Goal: Task Accomplishment & Management: Use online tool/utility

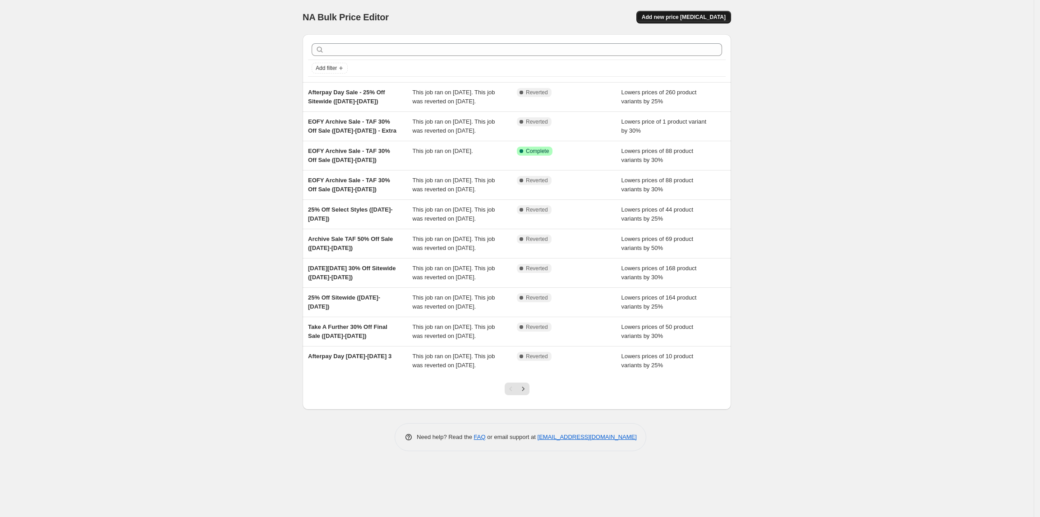
click at [699, 19] on span "Add new price [MEDICAL_DATA]" at bounding box center [684, 17] width 84 height 7
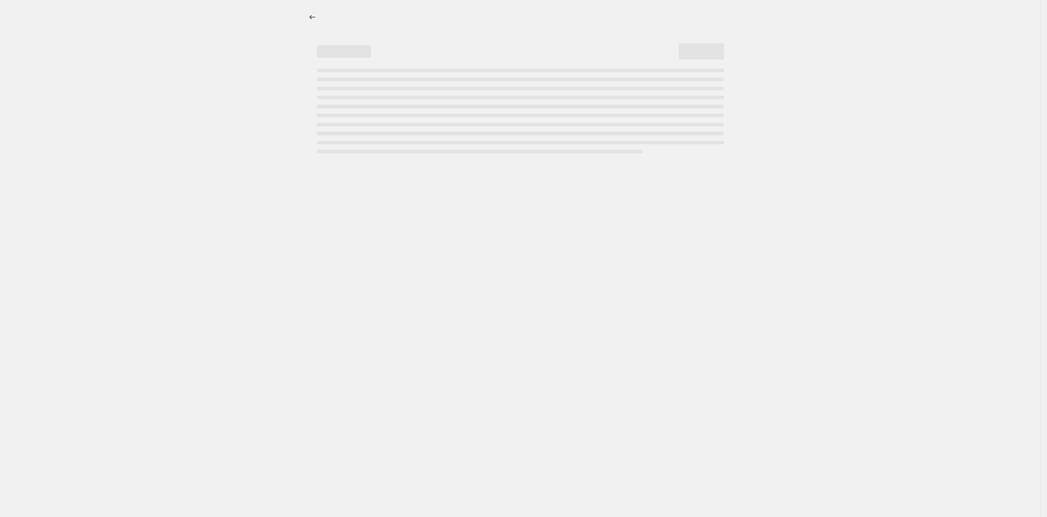
select select "percentage"
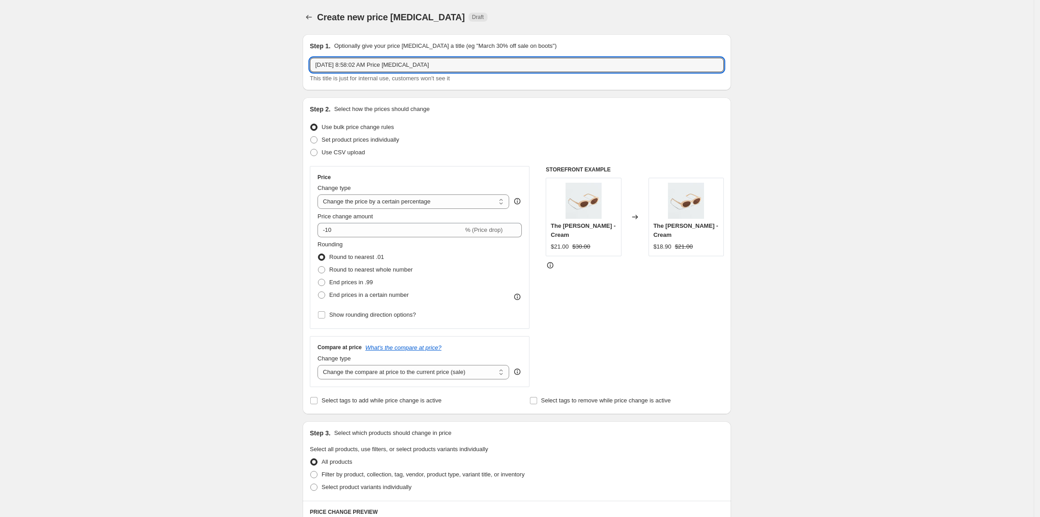
drag, startPoint x: 473, startPoint y: 69, endPoint x: 271, endPoint y: 66, distance: 202.6
click at [271, 66] on div "Create new price [MEDICAL_DATA]. This page is ready Create new price [MEDICAL_D…" at bounding box center [517, 451] width 1034 height 902
paste input "Archive Sale ([DATE])"
type input "Archive Sale ([DATE])"
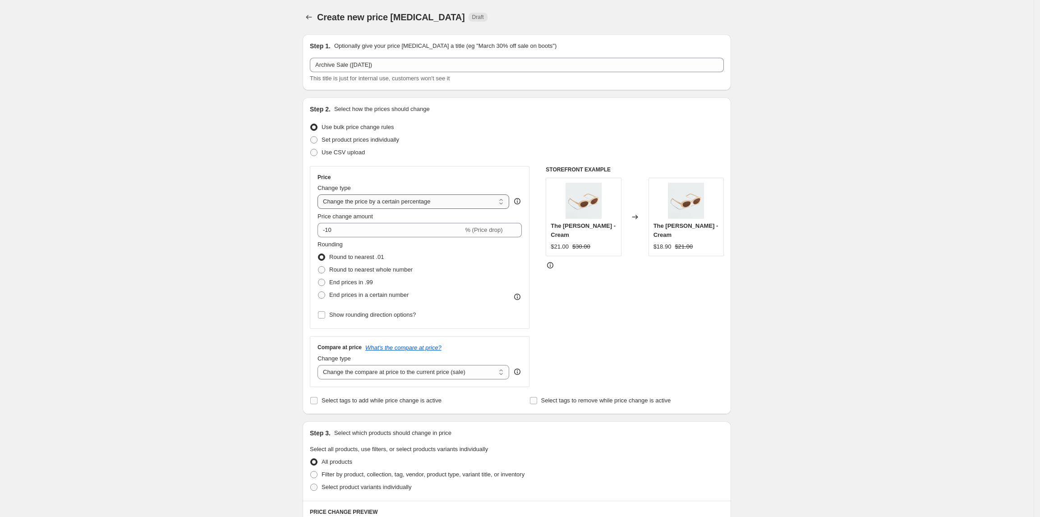
click at [419, 201] on select "Change the price to a certain amount Change the price by a certain amount Chang…" at bounding box center [414, 201] width 192 height 14
select select "to"
click at [321, 194] on select "Change the price to a certain amount Change the price by a certain amount Chang…" at bounding box center [414, 201] width 192 height 14
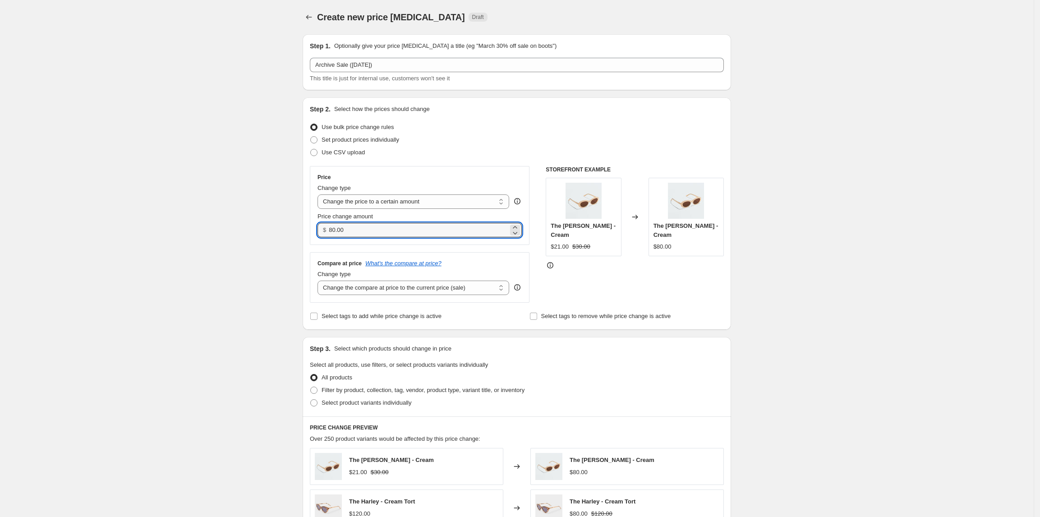
drag, startPoint x: 373, startPoint y: 229, endPoint x: 313, endPoint y: 230, distance: 59.5
click at [309, 230] on div "Step 2. Select how the prices should change Use bulk price change rules Set pro…" at bounding box center [517, 213] width 429 height 232
paste input "49.99"
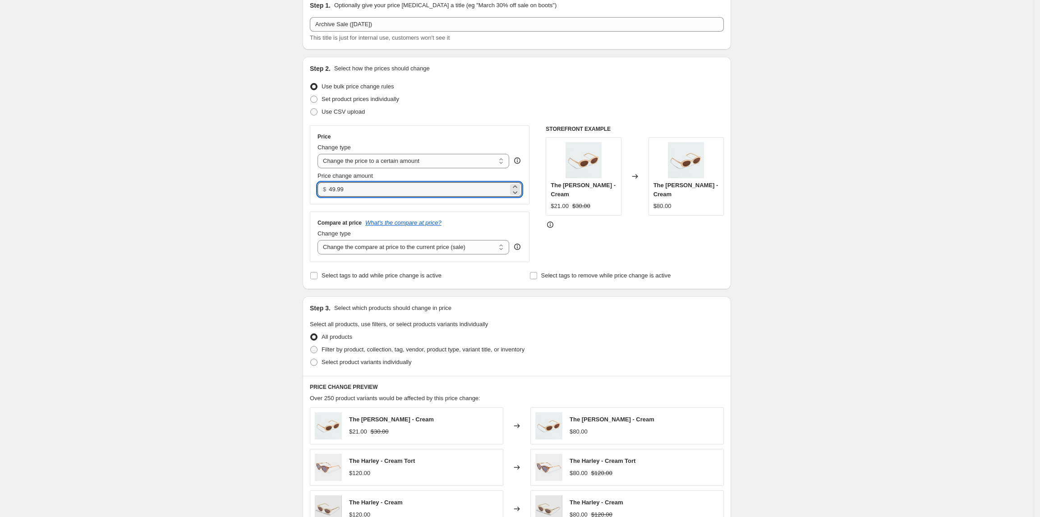
scroll to position [60, 0]
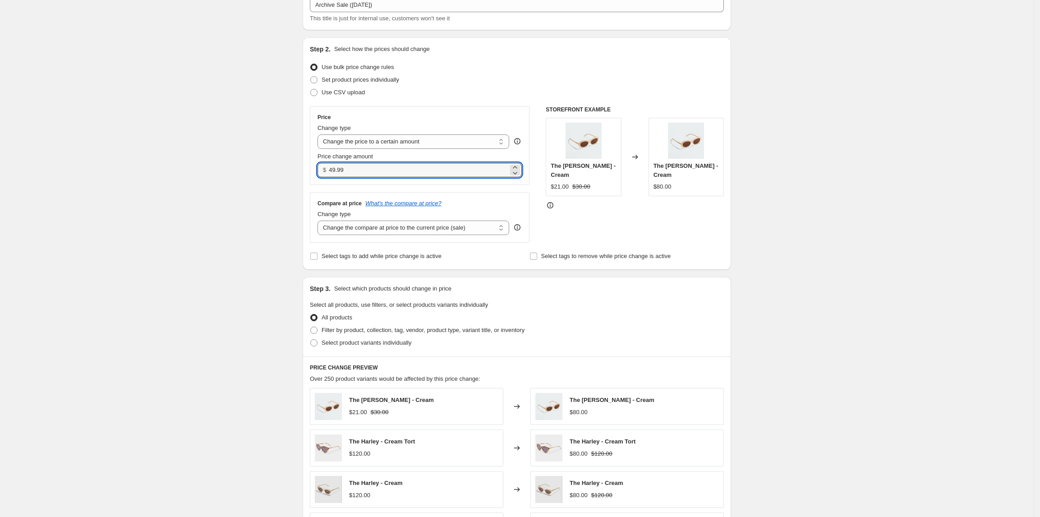
type input "49.99"
click at [318, 334] on span at bounding box center [314, 330] width 8 height 8
click at [311, 327] on input "Filter by product, collection, tag, vendor, product type, variant title, or inv…" at bounding box center [310, 327] width 0 height 0
radio input "true"
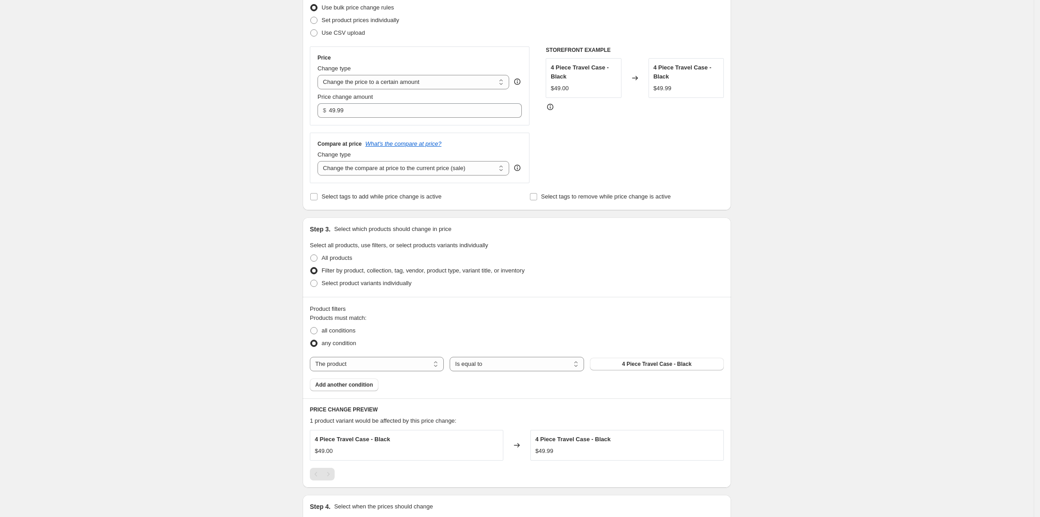
scroll to position [120, 0]
click at [422, 360] on select "The product The product's collection The product's tag The product's vendor The…" at bounding box center [377, 363] width 134 height 14
select select "tag"
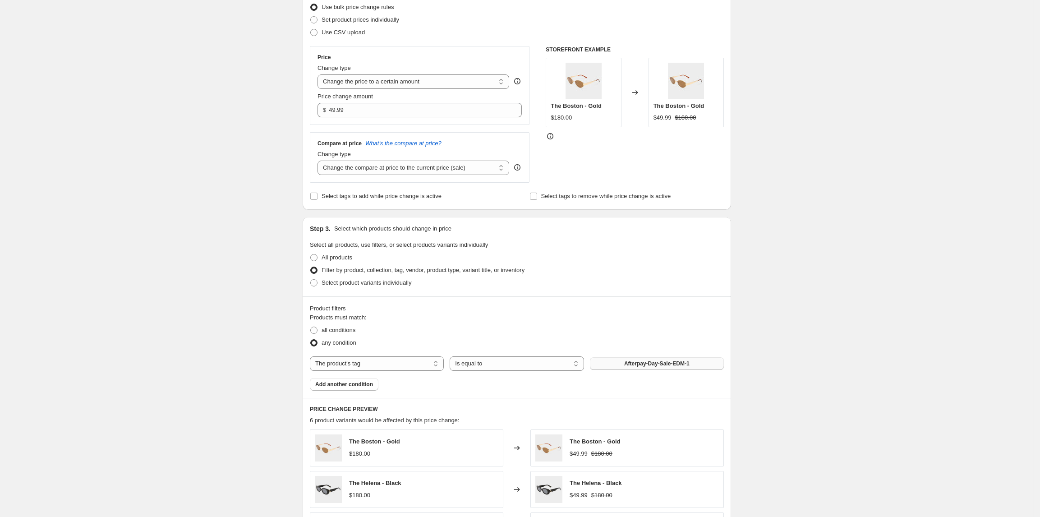
click at [662, 364] on span "Afterpay-Day-Sale-EDM-1" at bounding box center [656, 363] width 65 height 7
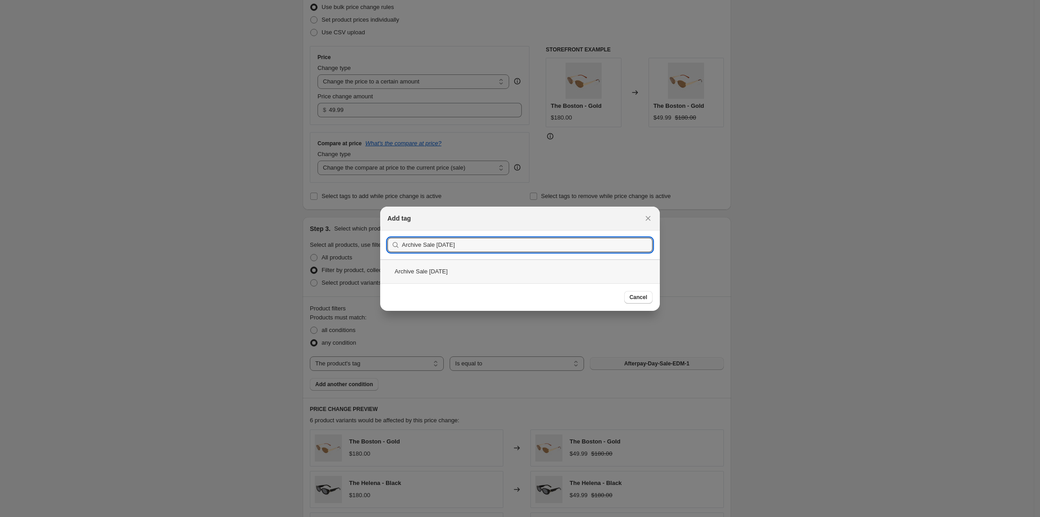
type input "Archive Sale [DATE]"
click at [557, 269] on div "Archive Sale [DATE]" at bounding box center [520, 271] width 280 height 24
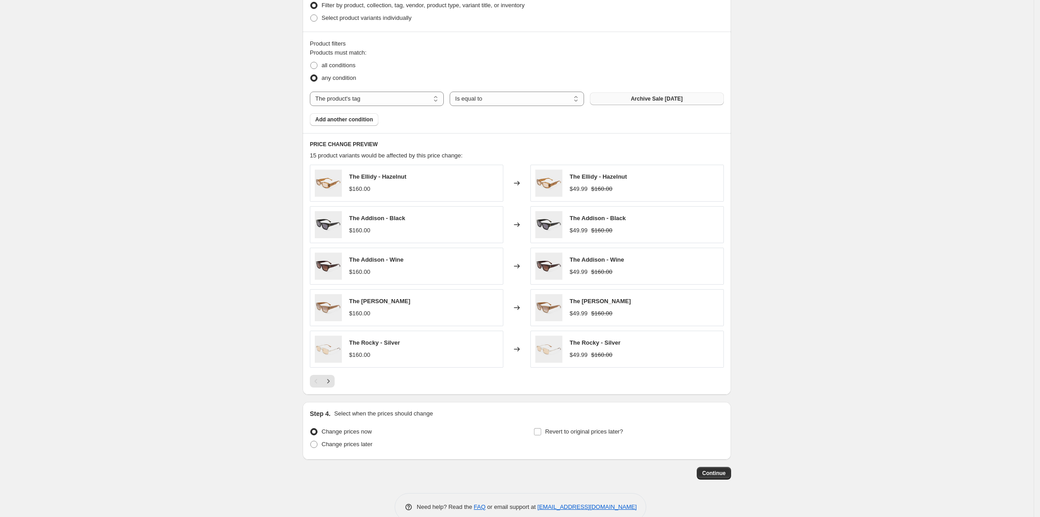
scroll to position [405, 0]
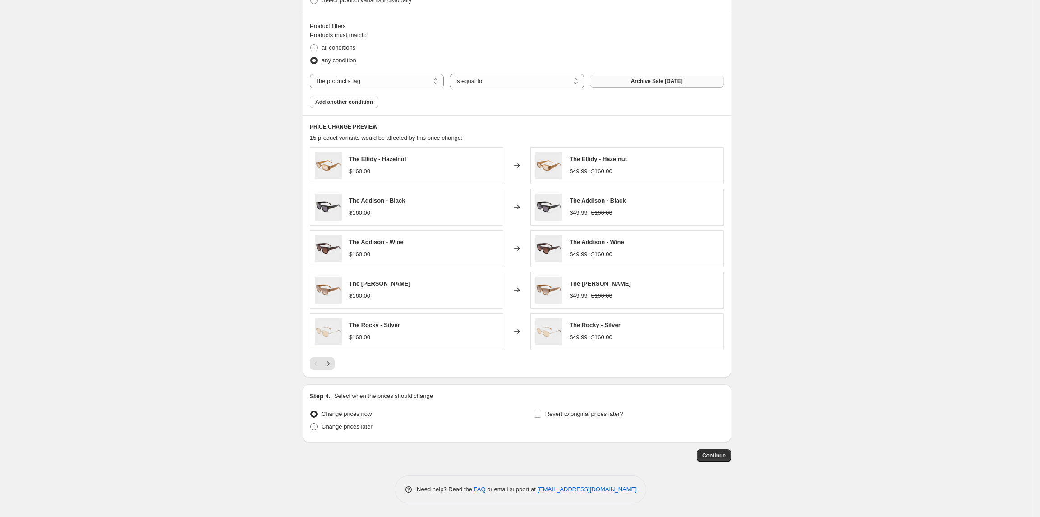
click at [328, 430] on span "Change prices later" at bounding box center [347, 426] width 51 height 7
click at [311, 424] on input "Change prices later" at bounding box center [310, 423] width 0 height 0
radio input "true"
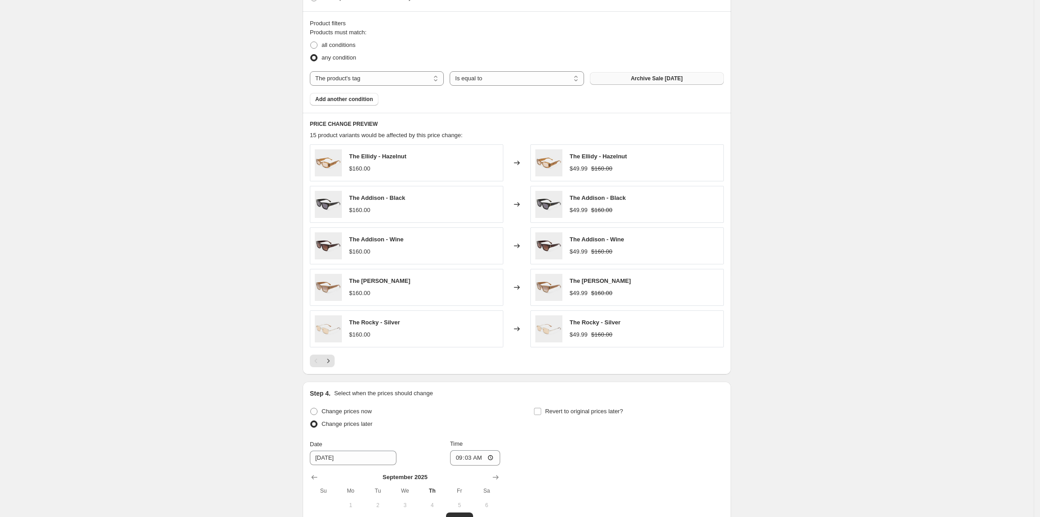
click at [548, 420] on div "Revert to original prices later?" at bounding box center [629, 418] width 190 height 27
click at [548, 413] on span "Revert to original prices later?" at bounding box center [584, 411] width 78 height 7
click at [541, 413] on input "Revert to original prices later?" at bounding box center [537, 411] width 7 height 7
checkbox input "true"
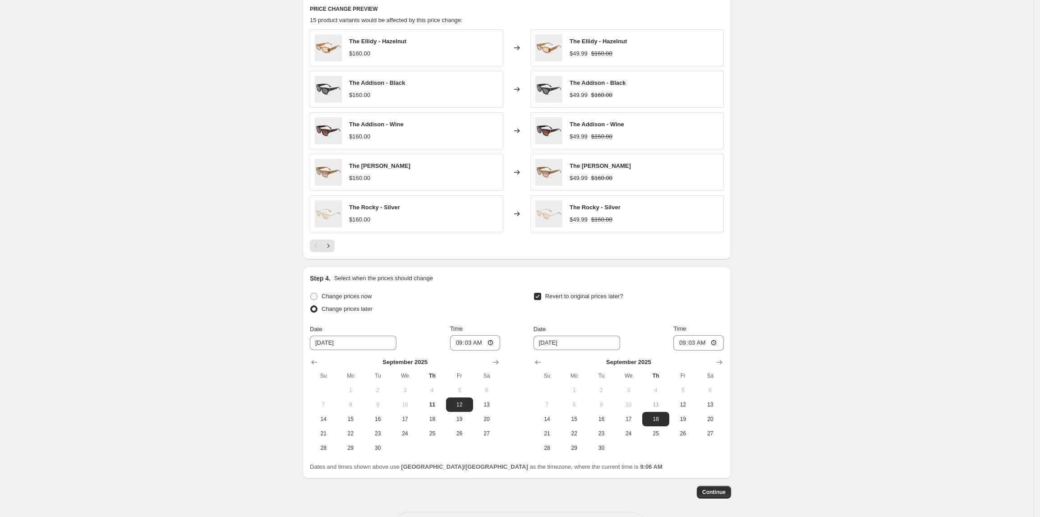
scroll to position [526, 0]
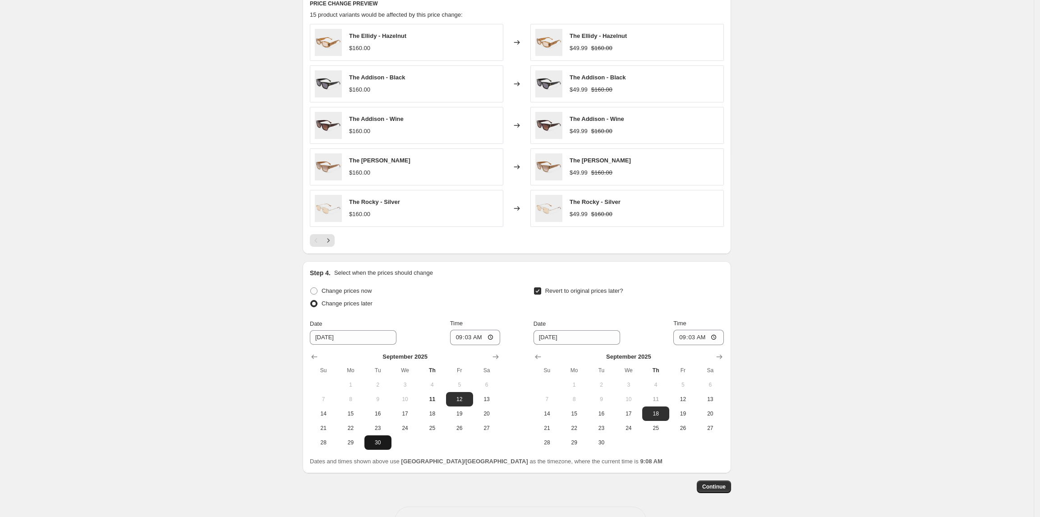
click at [388, 446] on span "30" at bounding box center [378, 442] width 20 height 7
type input "[DATE]"
click at [468, 343] on input "09:03" at bounding box center [475, 337] width 51 height 15
click at [464, 343] on input "09:03" at bounding box center [475, 337] width 51 height 15
type input "08:00"
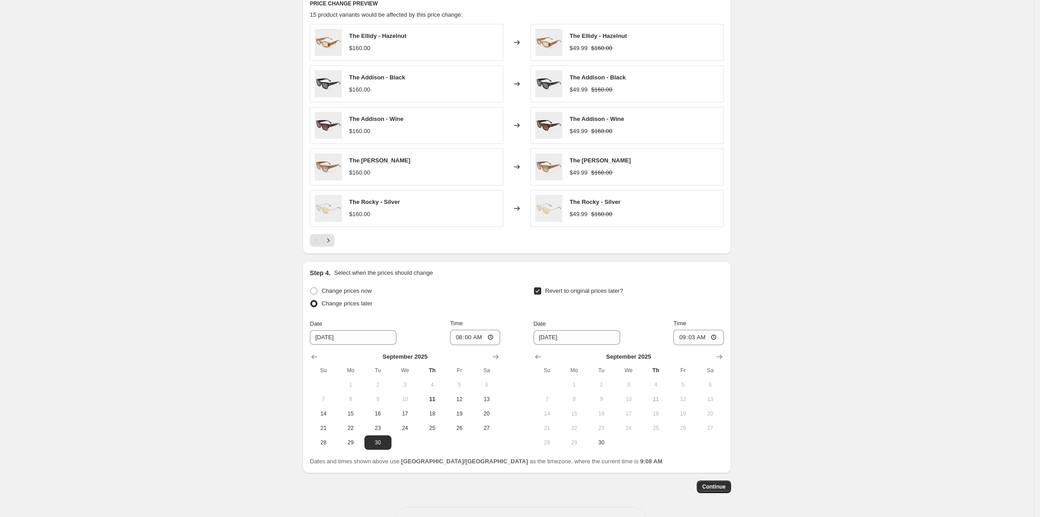
click at [143, 421] on div "Create new price [MEDICAL_DATA]. This page is ready Create new price [MEDICAL_D…" at bounding box center [517, 11] width 1034 height 1074
click at [562, 340] on input "[DATE]" at bounding box center [577, 337] width 87 height 14
click at [722, 354] on button "Show next month, October 2025" at bounding box center [719, 356] width 13 height 13
click at [634, 401] on span "8" at bounding box center [629, 399] width 20 height 7
click at [603, 397] on button "7" at bounding box center [601, 399] width 27 height 14
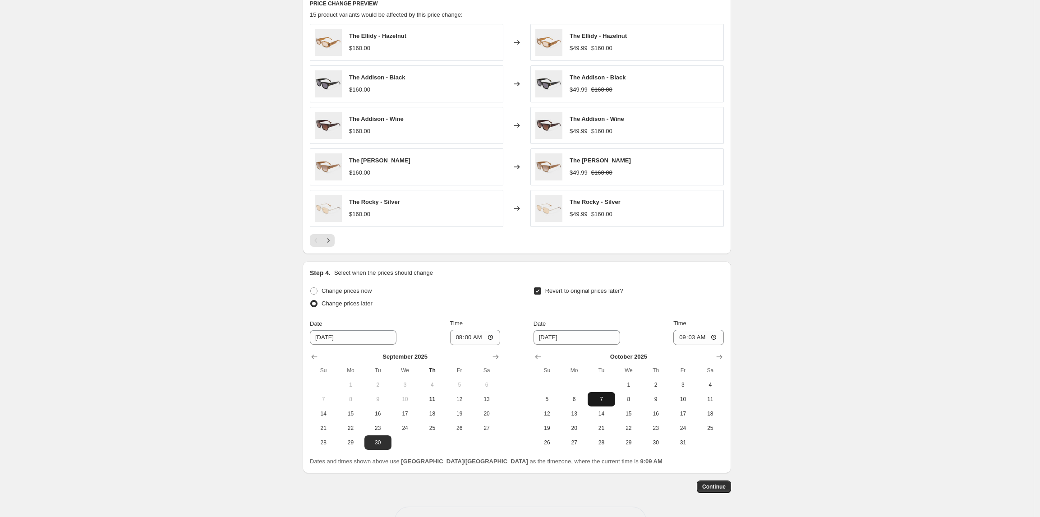
type input "[DATE]"
click at [685, 345] on input "09:03" at bounding box center [698, 337] width 51 height 15
type input "06:01"
click at [921, 175] on div "Create new price [MEDICAL_DATA]. This page is ready Create new price [MEDICAL_D…" at bounding box center [517, 11] width 1034 height 1074
click at [723, 489] on span "Continue" at bounding box center [713, 486] width 23 height 7
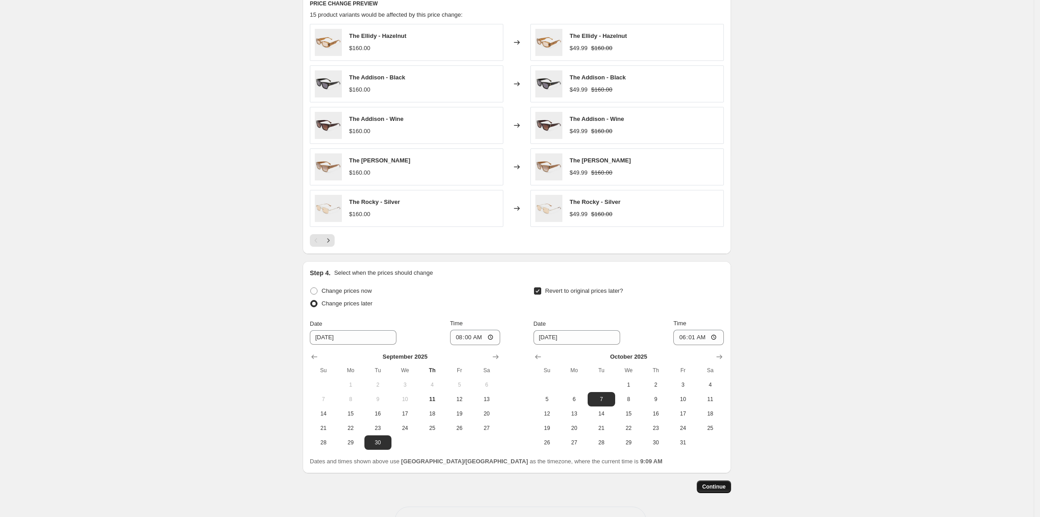
scroll to position [0, 0]
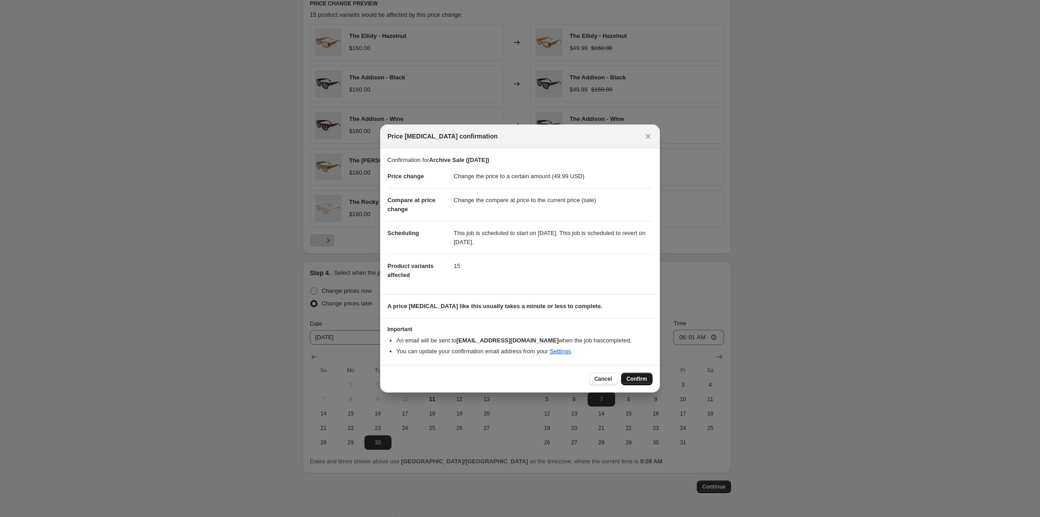
click at [626, 383] on button "Confirm" at bounding box center [637, 379] width 32 height 13
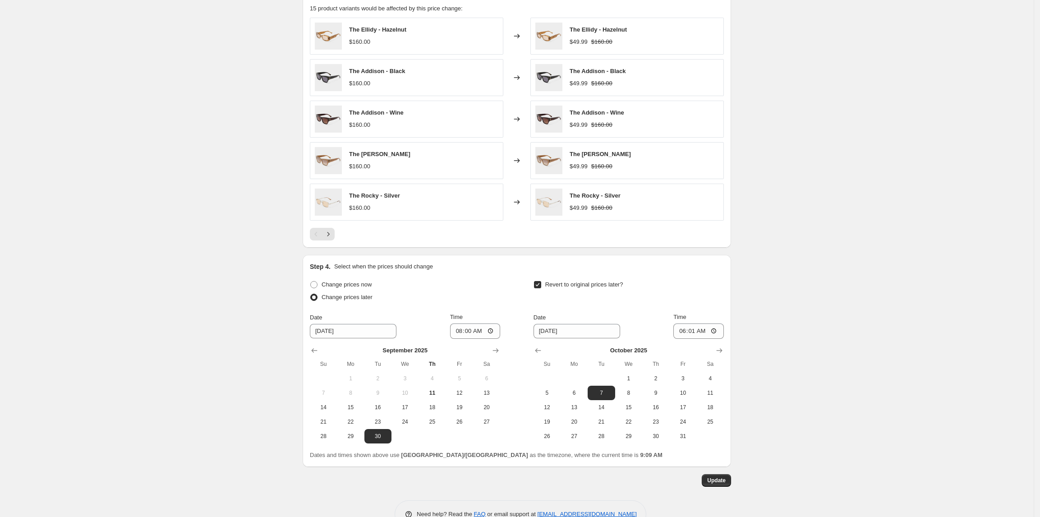
scroll to position [614, 0]
